Goal: Find specific page/section: Find specific page/section

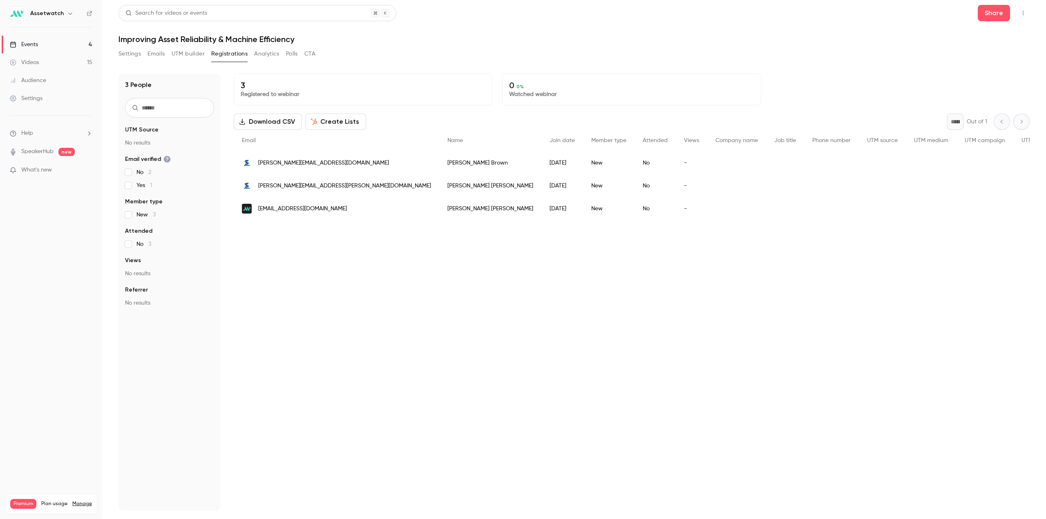
click at [1025, 9] on button "button" at bounding box center [1023, 13] width 13 height 13
click at [986, 54] on div "Enter Studio" at bounding box center [992, 55] width 62 height 8
click at [446, 57] on div "Settings Emails UTM builder Registrations Analytics Polls CTA" at bounding box center [573, 55] width 911 height 16
click at [688, 431] on div "3 Registered to webinar 0 0 % Watched webinar Download CSV Create Lists * Out o…" at bounding box center [632, 293] width 796 height 438
click at [1021, 13] on icon "button" at bounding box center [1023, 13] width 7 height 6
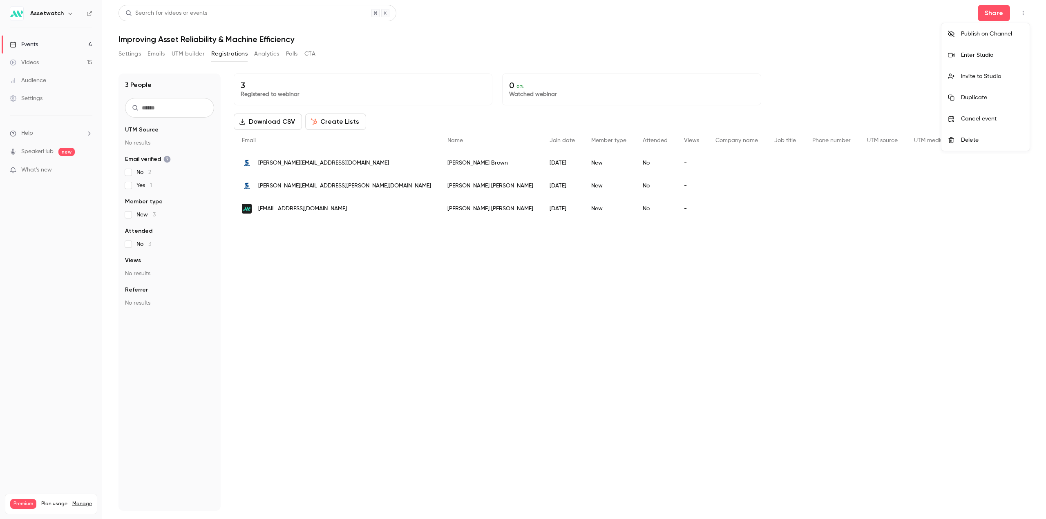
click at [981, 54] on div "Enter Studio" at bounding box center [992, 55] width 62 height 8
